Goal: Find specific page/section: Find specific page/section

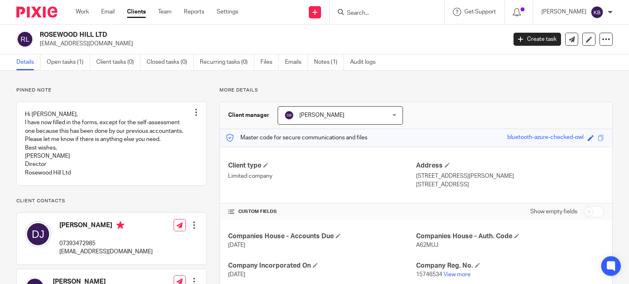
click at [368, 14] on input "Search" at bounding box center [383, 13] width 74 height 7
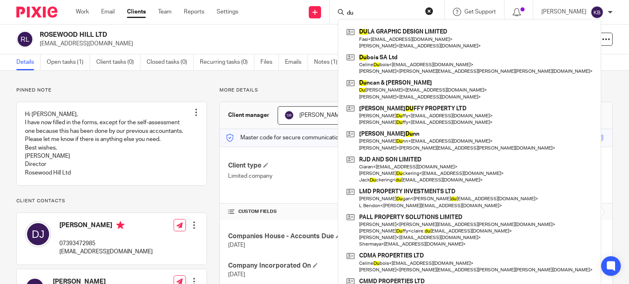
type input "d"
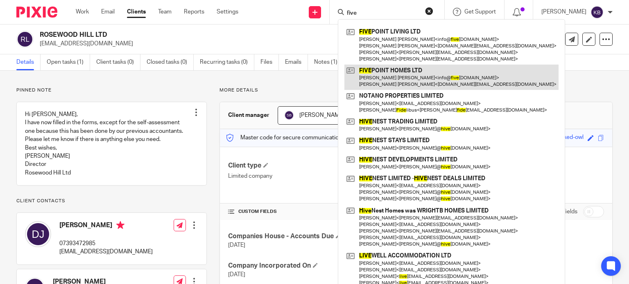
type input "five"
click at [393, 75] on link at bounding box center [451, 77] width 214 height 25
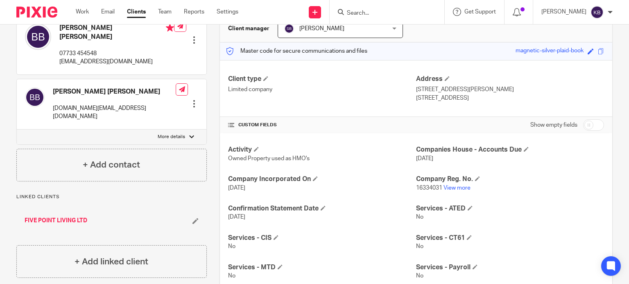
scroll to position [123, 0]
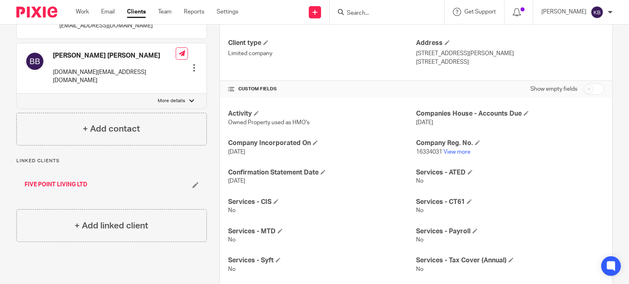
click at [63, 181] on link "FIVE POINT LIVING LTD" at bounding box center [56, 185] width 63 height 8
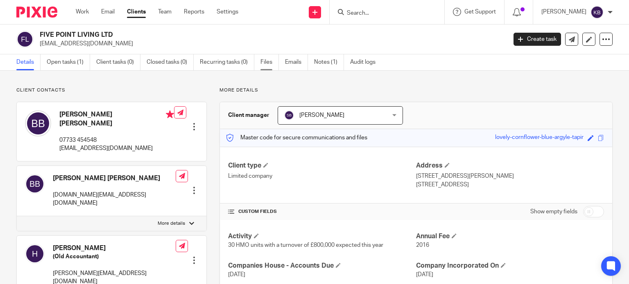
click at [263, 63] on link "Files" at bounding box center [269, 62] width 18 height 16
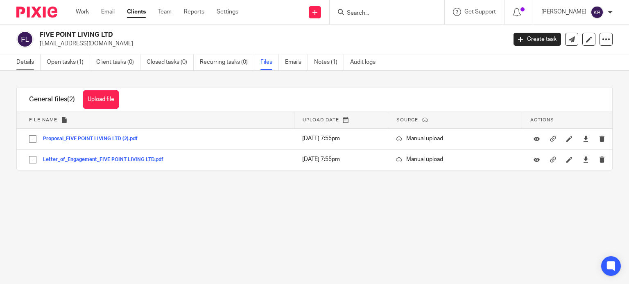
click at [28, 62] on link "Details" at bounding box center [28, 62] width 24 height 16
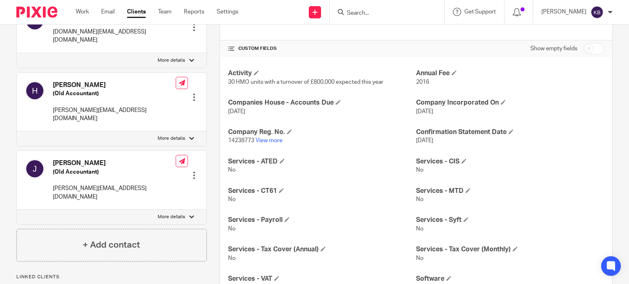
scroll to position [164, 0]
click at [270, 140] on link "View more" at bounding box center [268, 141] width 27 height 6
click at [264, 138] on link "View more" at bounding box center [268, 141] width 27 height 6
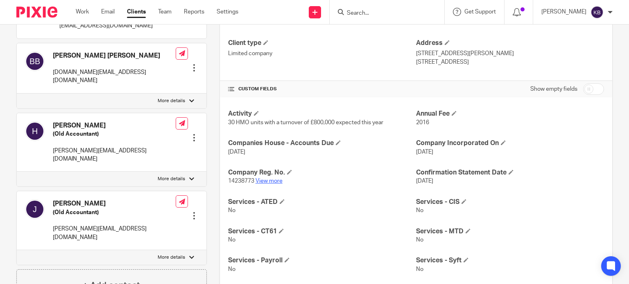
click at [273, 180] on link "View more" at bounding box center [268, 181] width 27 height 6
